Goal: Find specific page/section: Find specific page/section

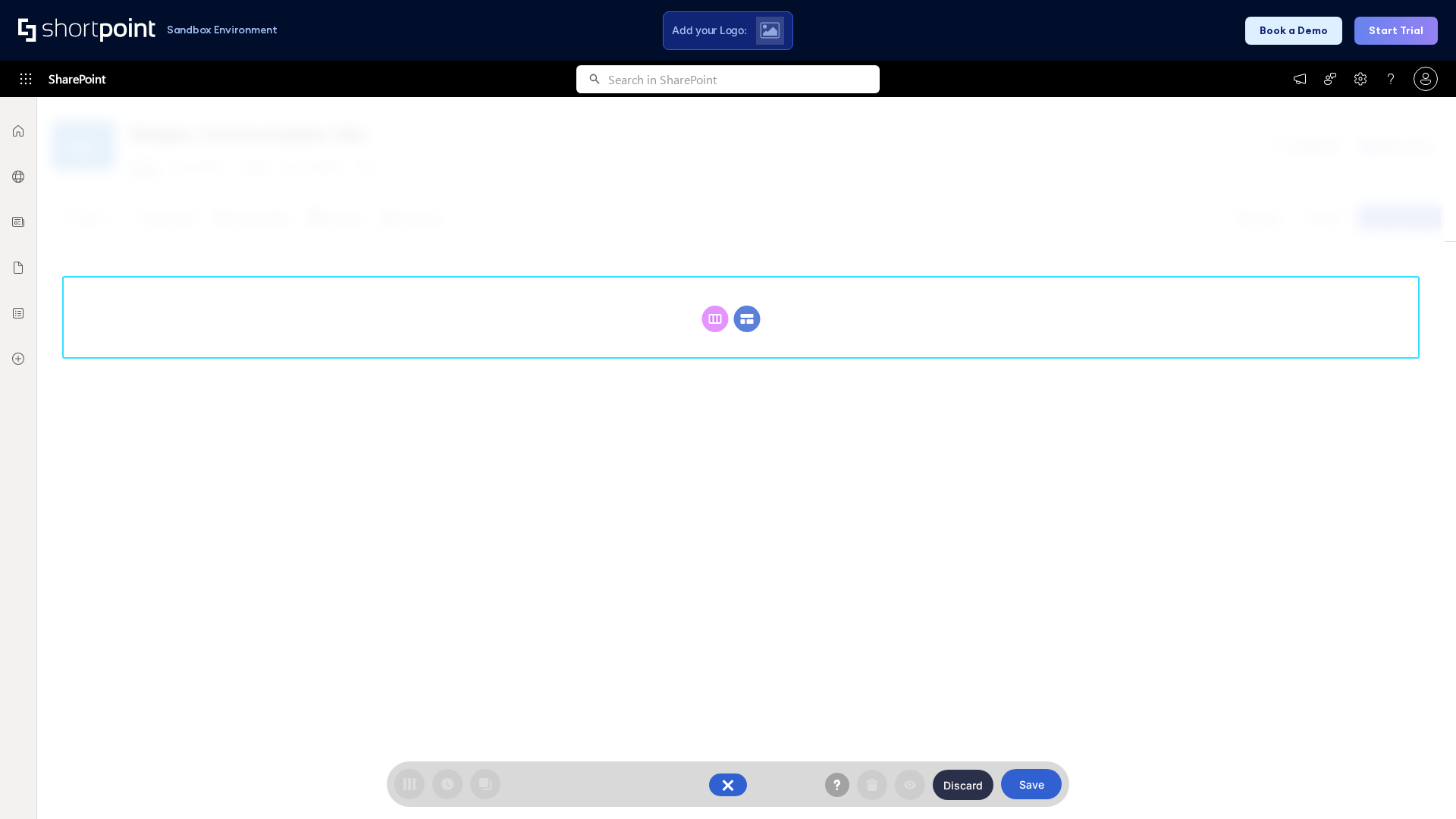
scroll to position [208, 0]
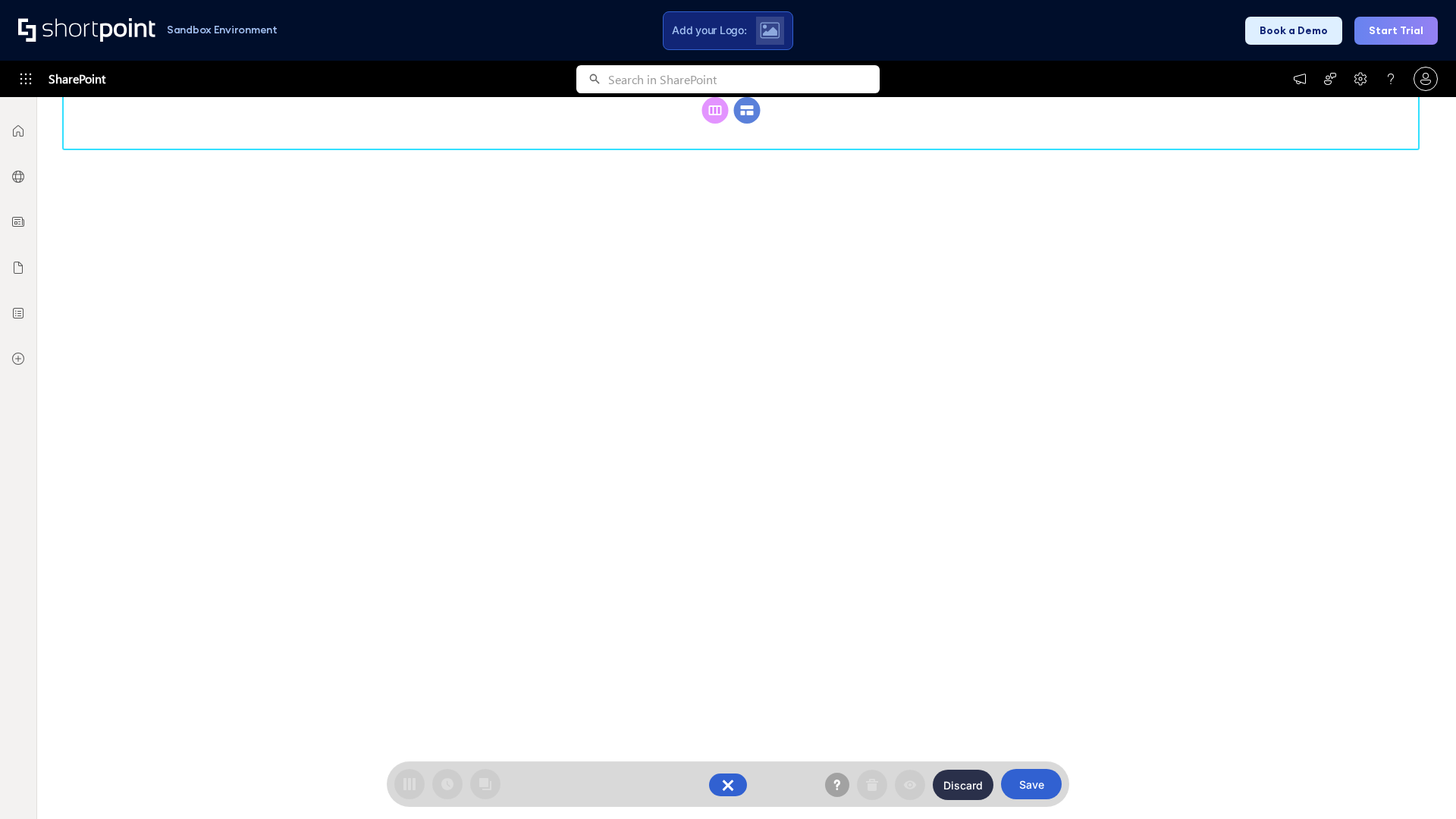
click at [747, 123] on circle at bounding box center [747, 110] width 27 height 27
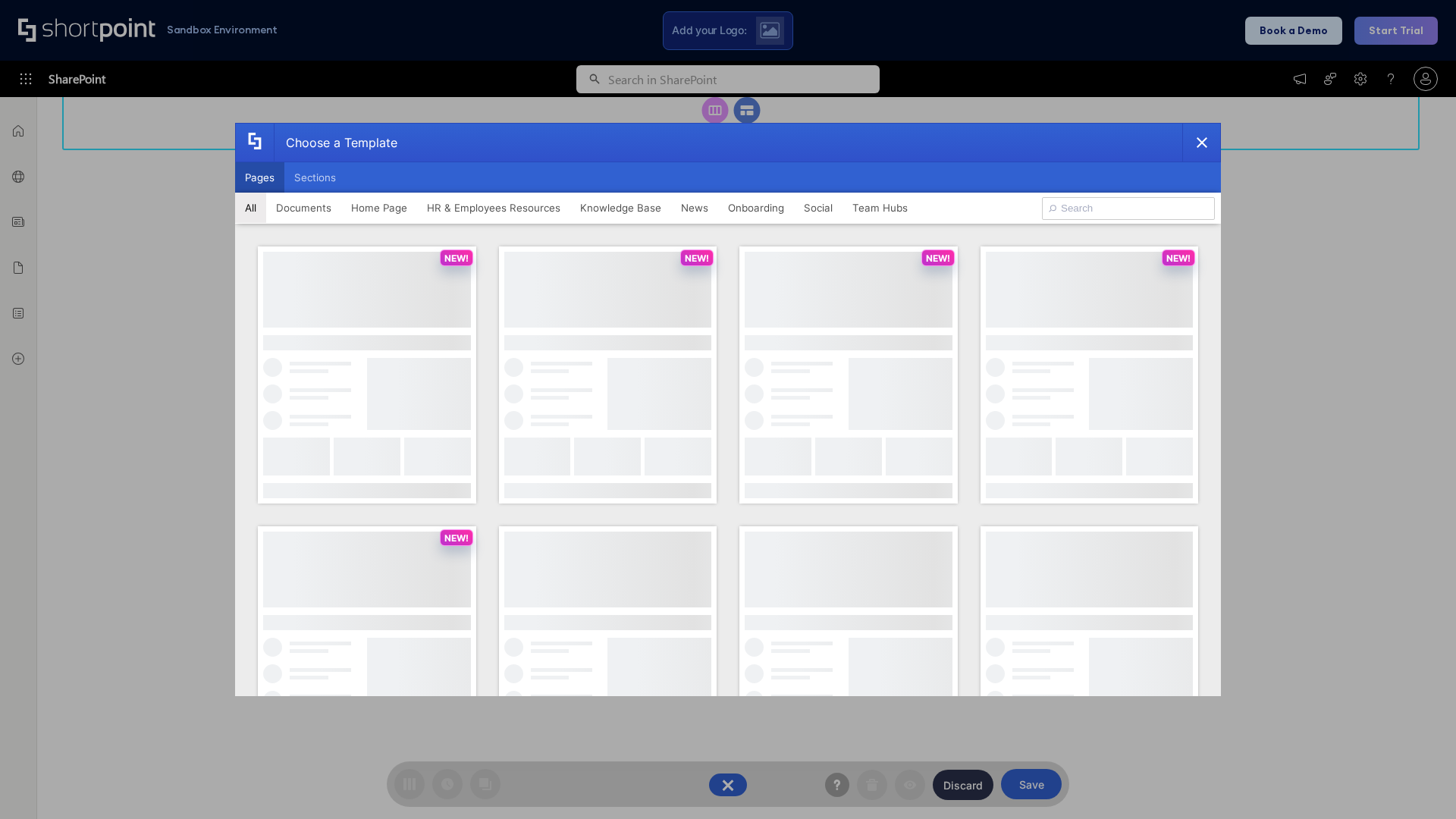
scroll to position [0, 0]
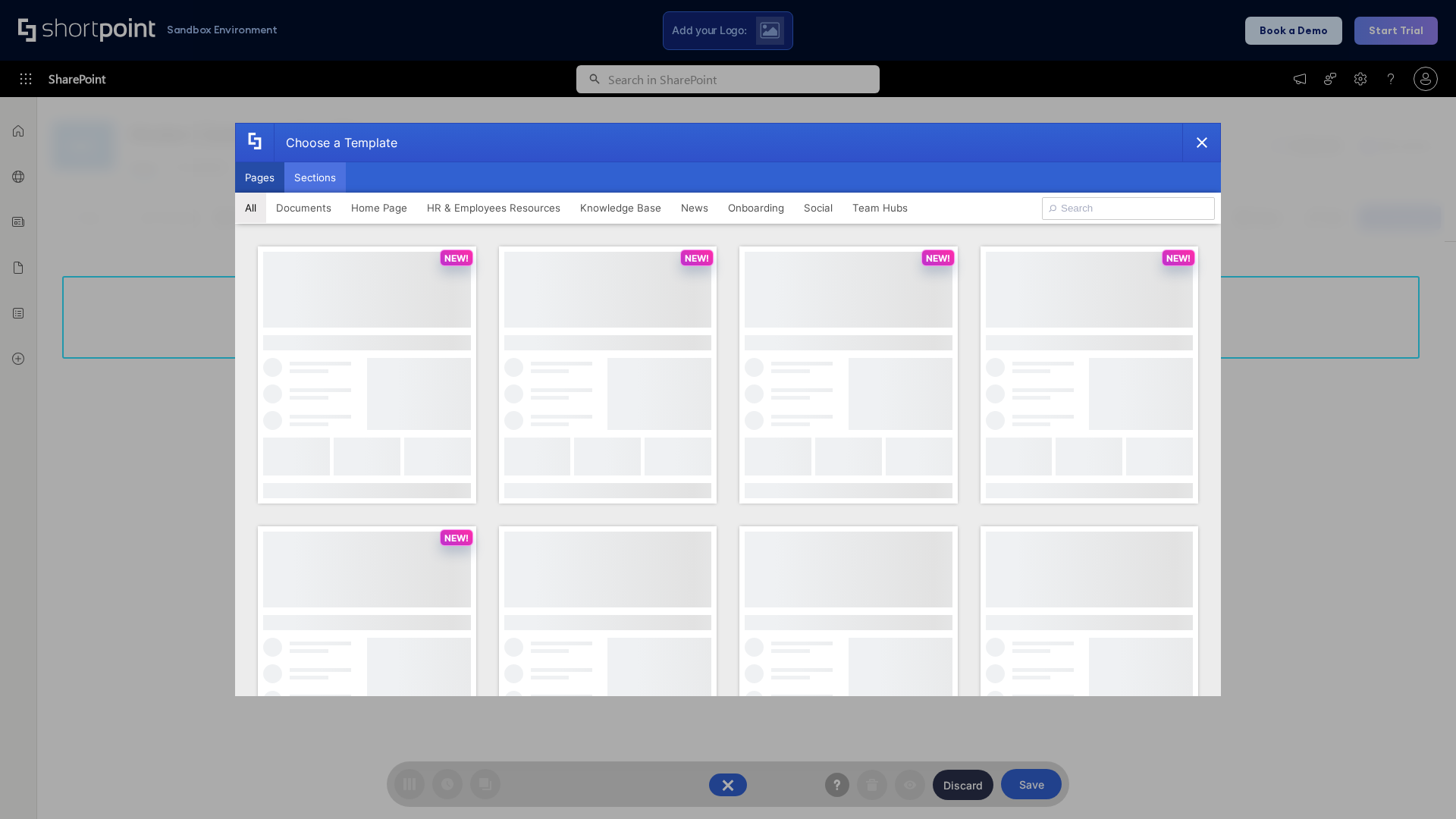
click at [315, 178] on button "Sections" at bounding box center [315, 178] width 61 height 31
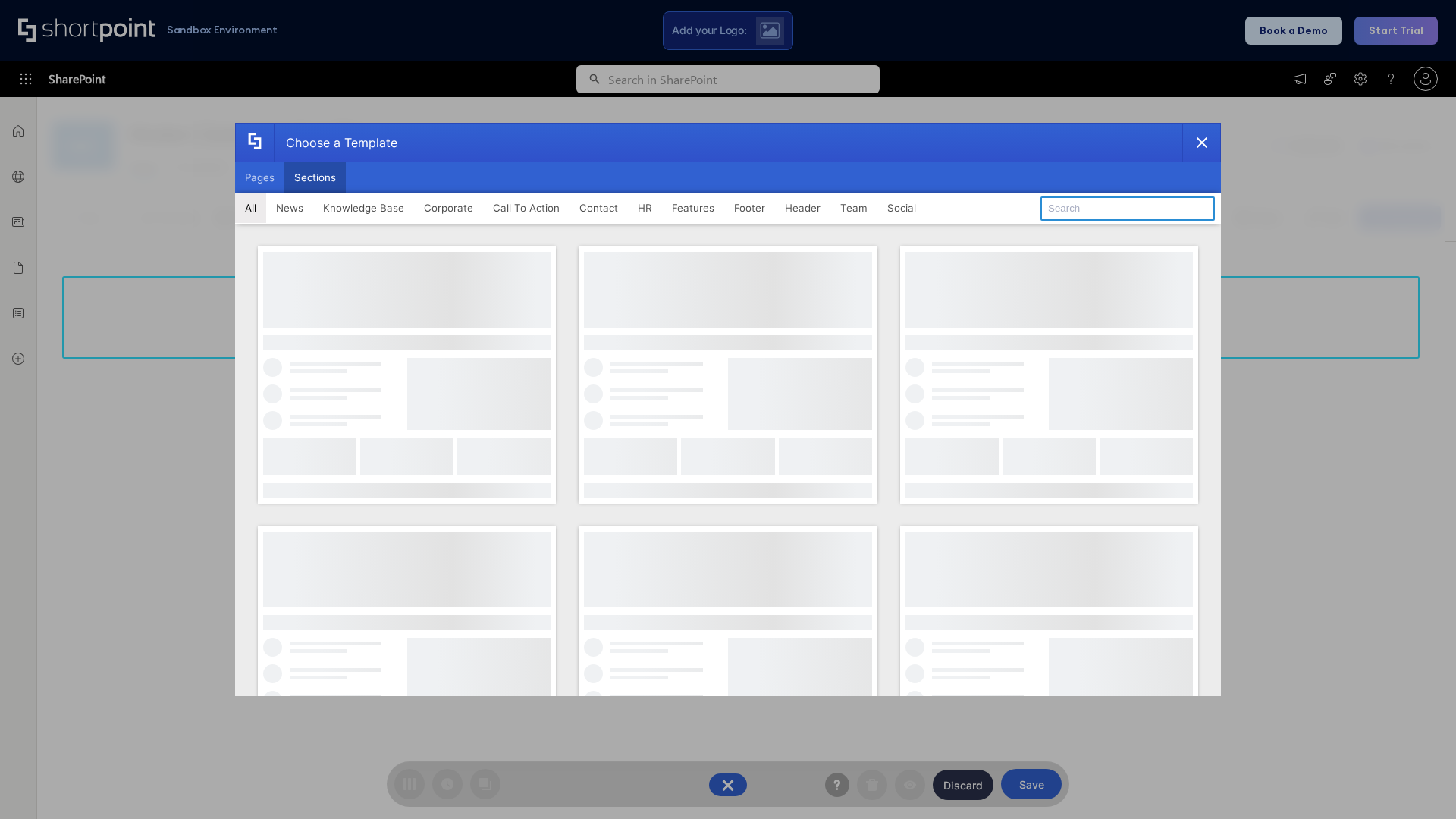
type input "Team News"
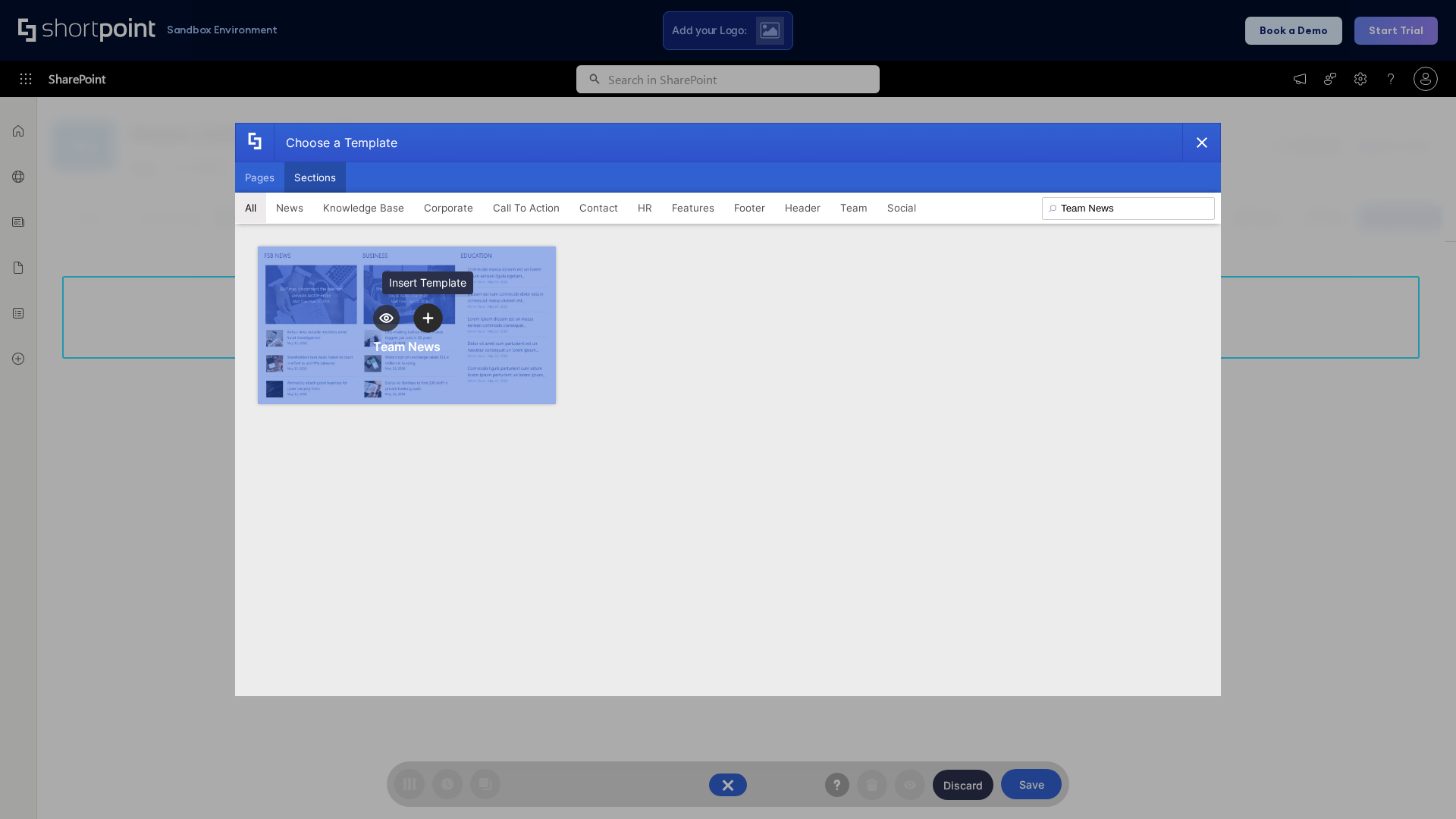
click at [428, 318] on icon "template selector" at bounding box center [428, 317] width 10 height 10
